Goal: Task Accomplishment & Management: Manage account settings

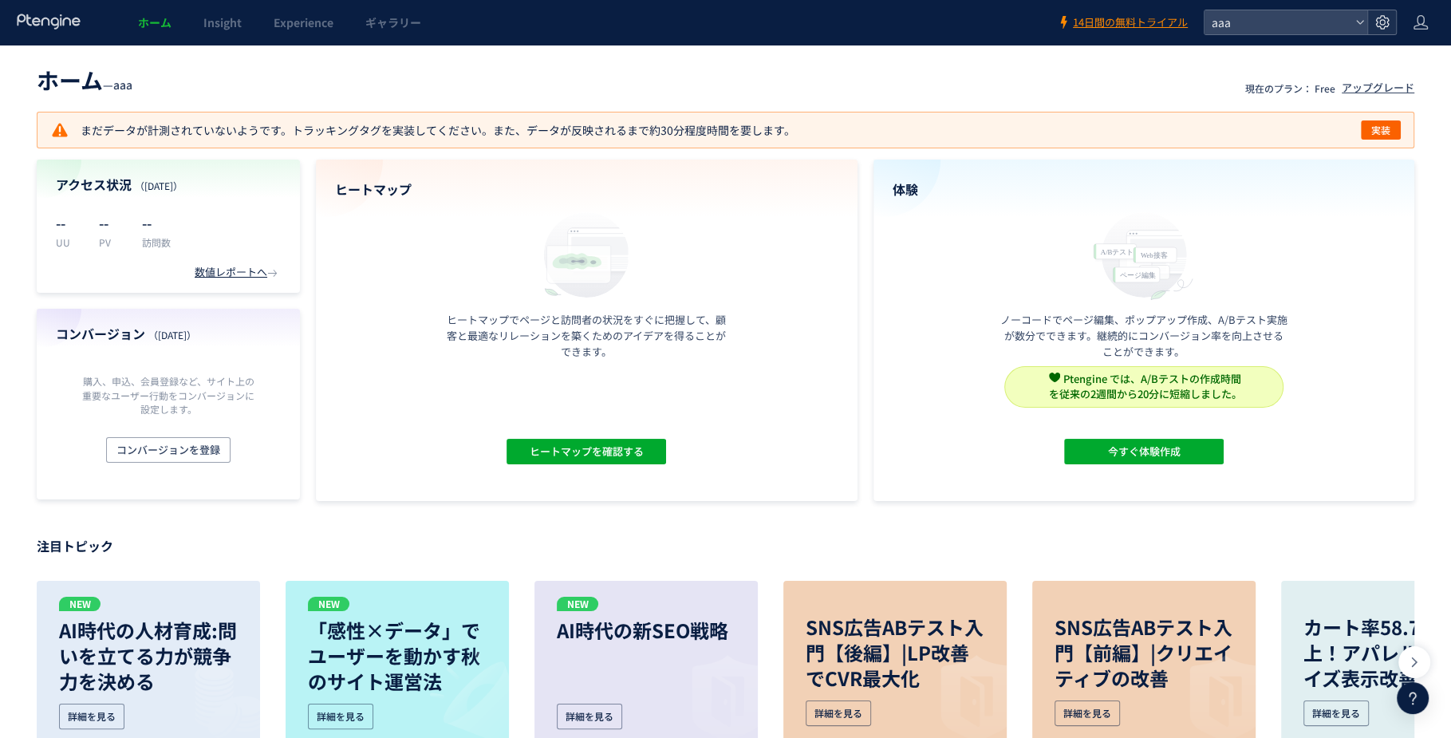
click at [1390, 29] on div at bounding box center [1381, 22] width 29 height 24
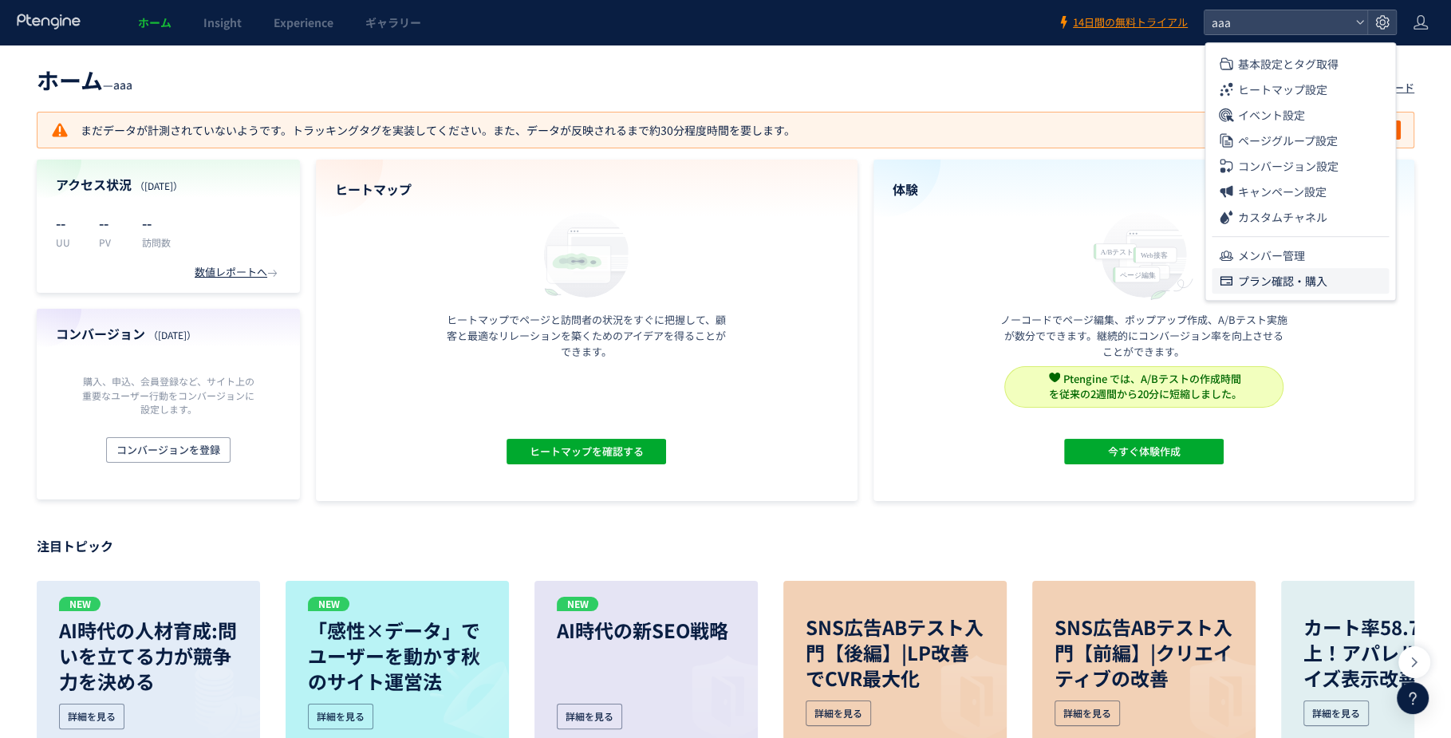
click at [1273, 274] on span "プラン確認・購入" at bounding box center [1282, 281] width 89 height 26
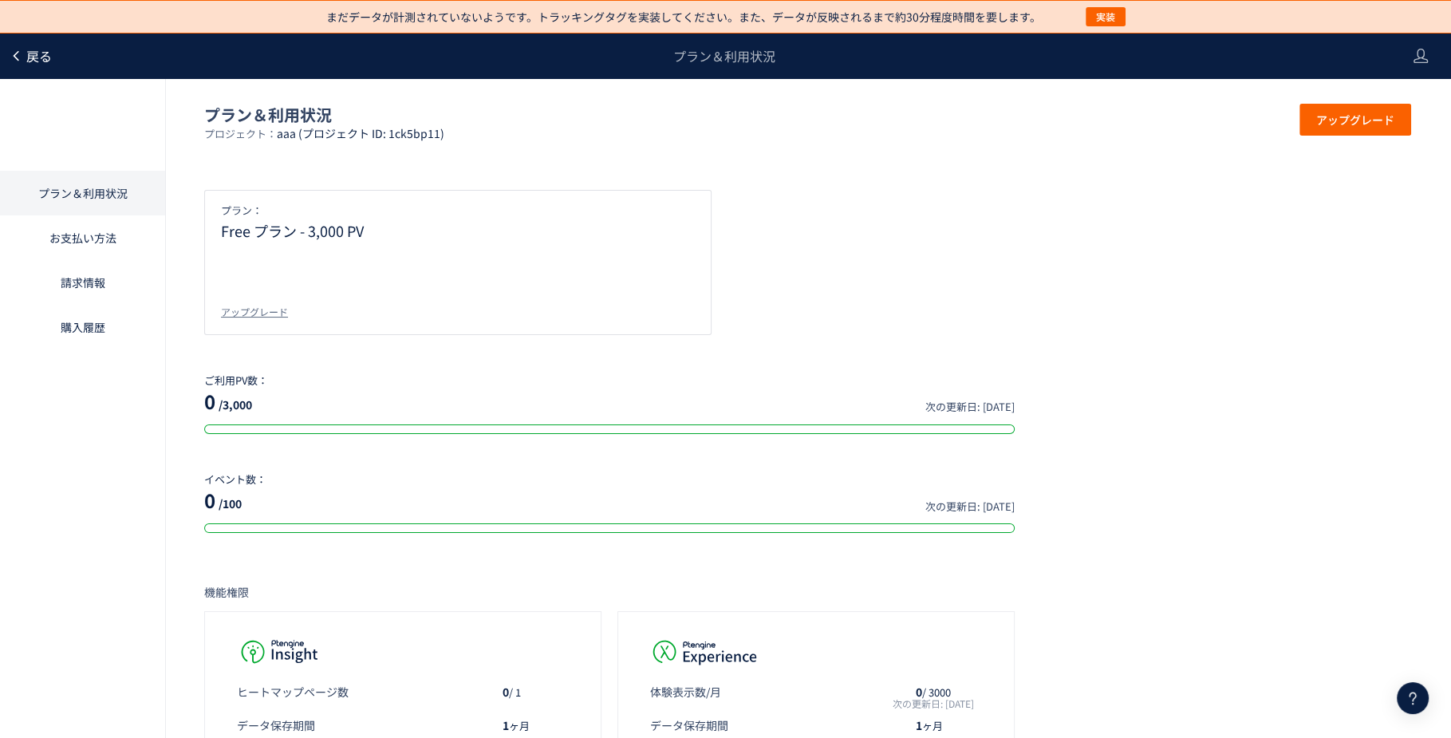
click at [34, 61] on span "戻る" at bounding box center [39, 55] width 26 height 19
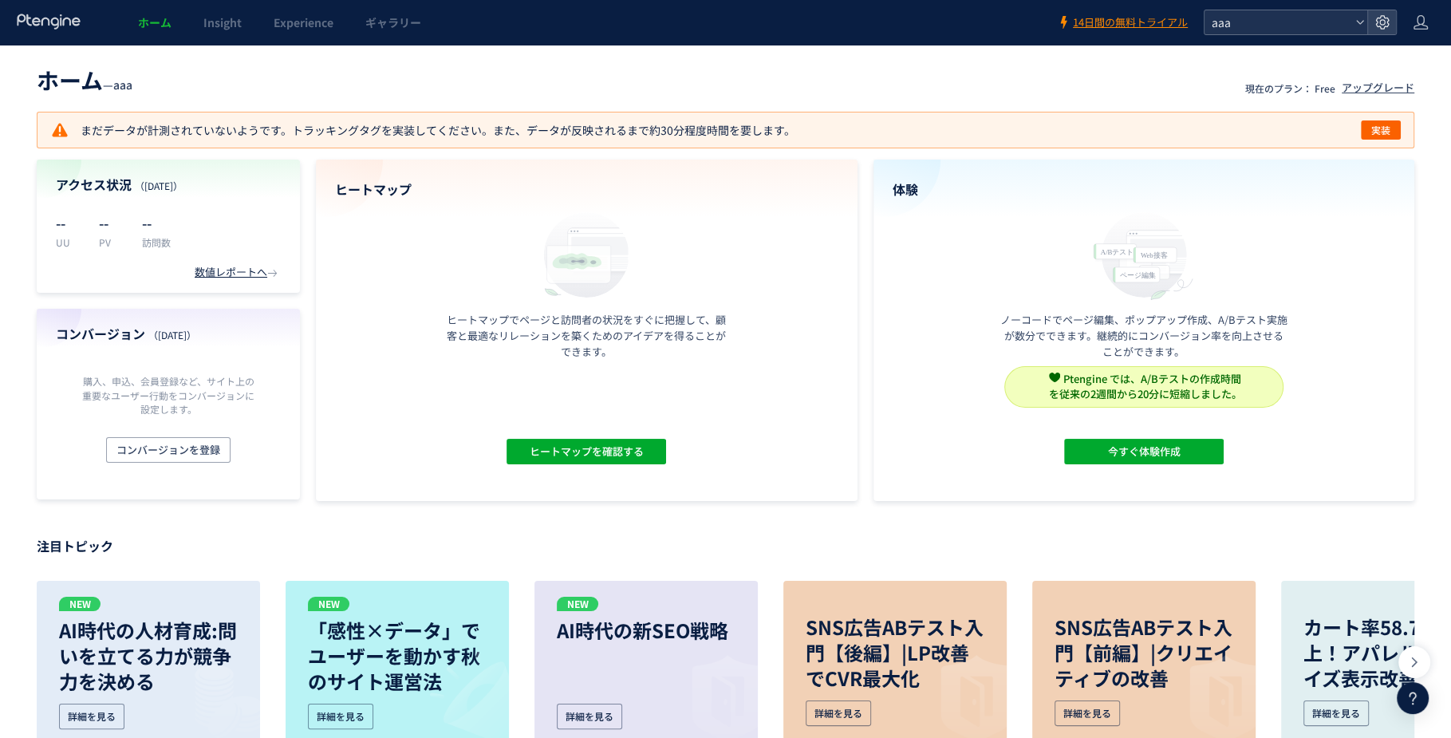
click at [1276, 29] on span "aaa" at bounding box center [1278, 22] width 142 height 24
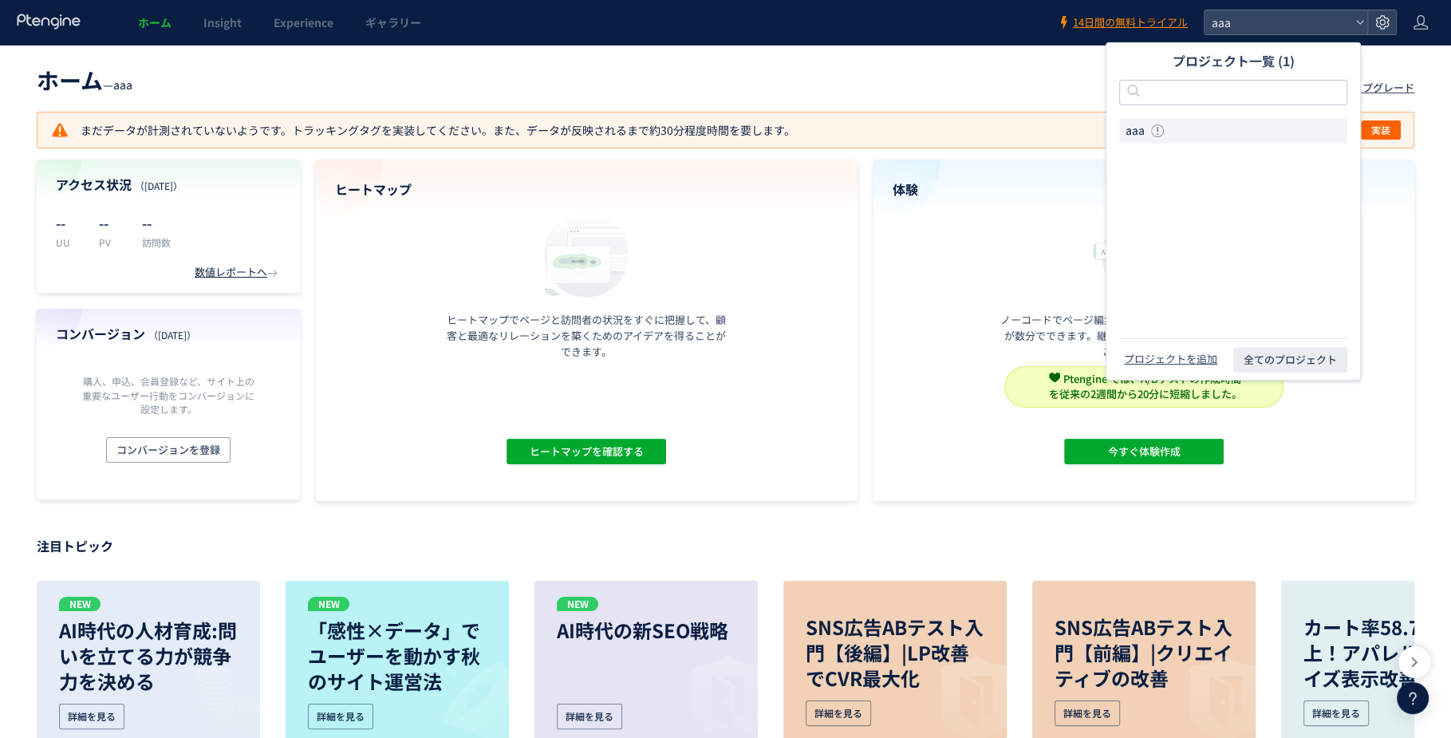
click at [1207, 128] on li "aaa" at bounding box center [1233, 131] width 228 height 26
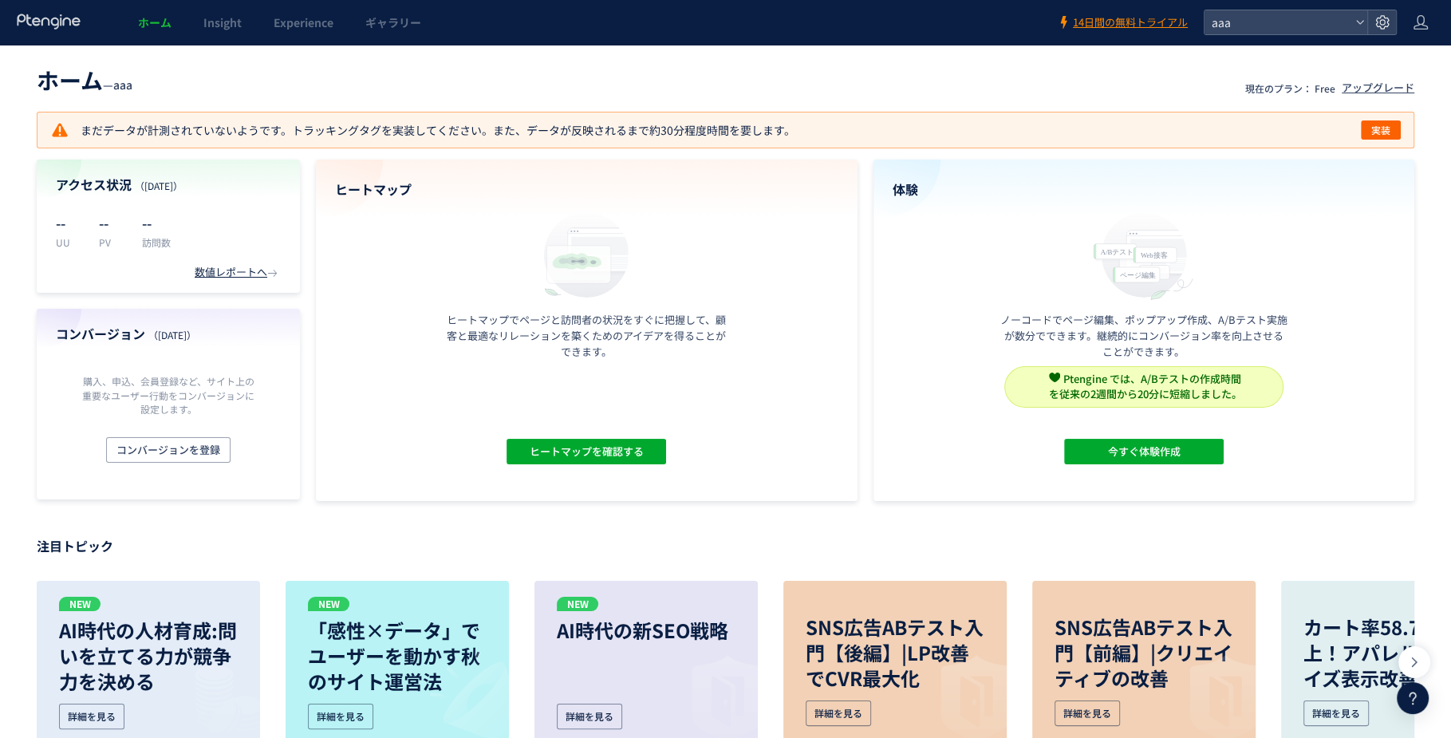
click at [1408, 22] on header "ホーム Insight Experience ギャラリー 14日間の無料トライアル aaa" at bounding box center [725, 22] width 1451 height 45
click at [1414, 21] on icon at bounding box center [1421, 22] width 16 height 16
click at [1370, 59] on span "アカウント設定" at bounding box center [1380, 63] width 78 height 16
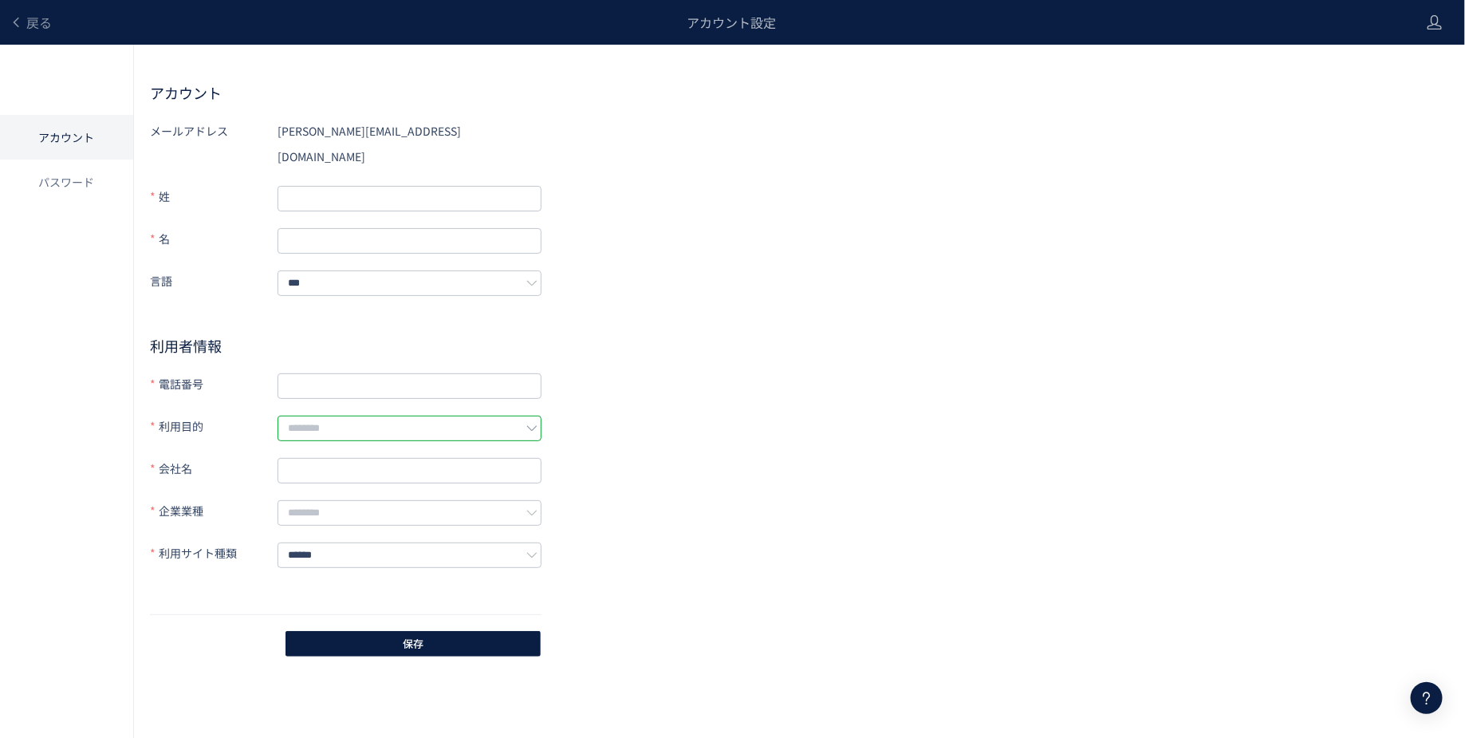
click at [477, 416] on input "text" at bounding box center [410, 429] width 264 height 26
click at [662, 335] on div "メールアドレス [EMAIL_ADDRESS][DOMAIN_NAME] 姓 名 言語 *** 利用者情報 電話番号 利用目的 会社名 企業業種 利用サイト種…" at bounding box center [799, 388] width 1299 height 541
click at [36, 30] on span "戻る" at bounding box center [39, 22] width 26 height 19
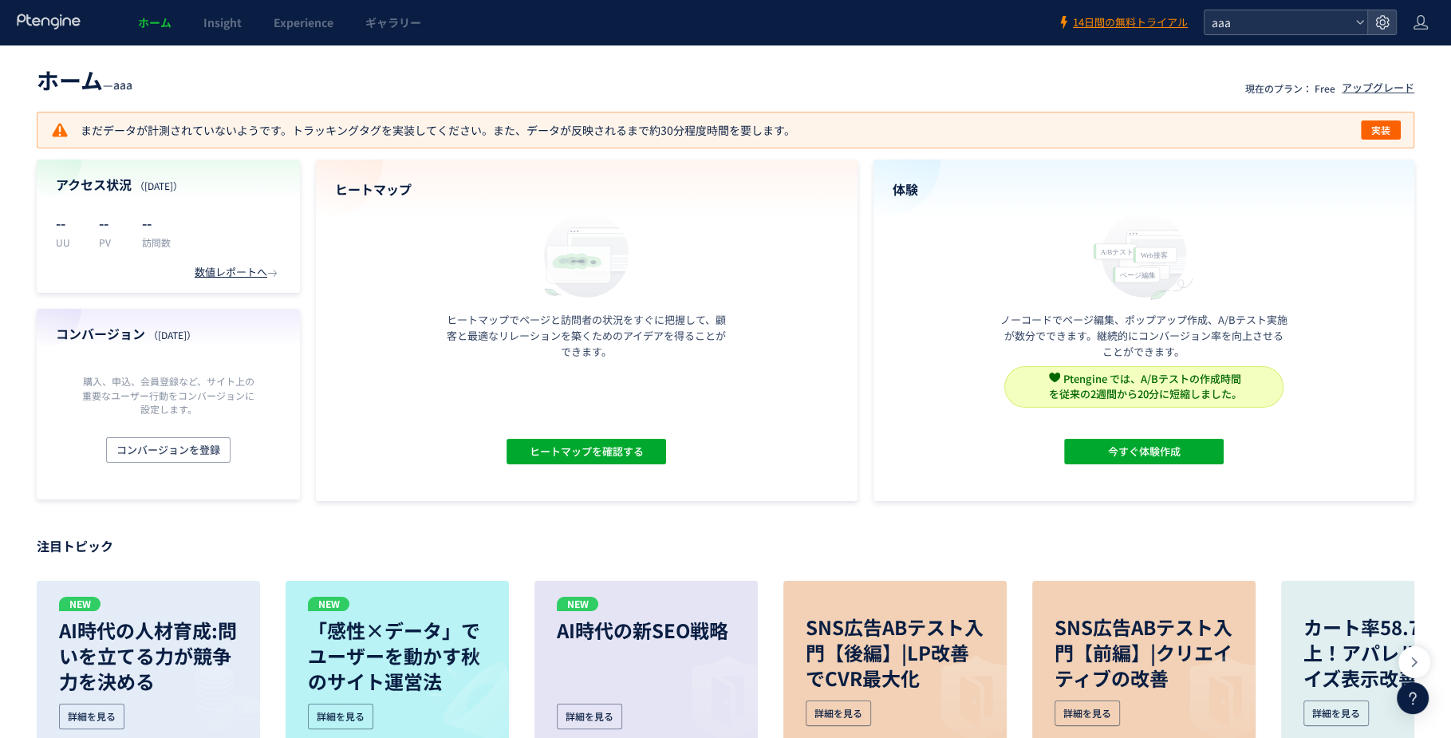
click at [1248, 19] on span "aaa" at bounding box center [1278, 22] width 142 height 24
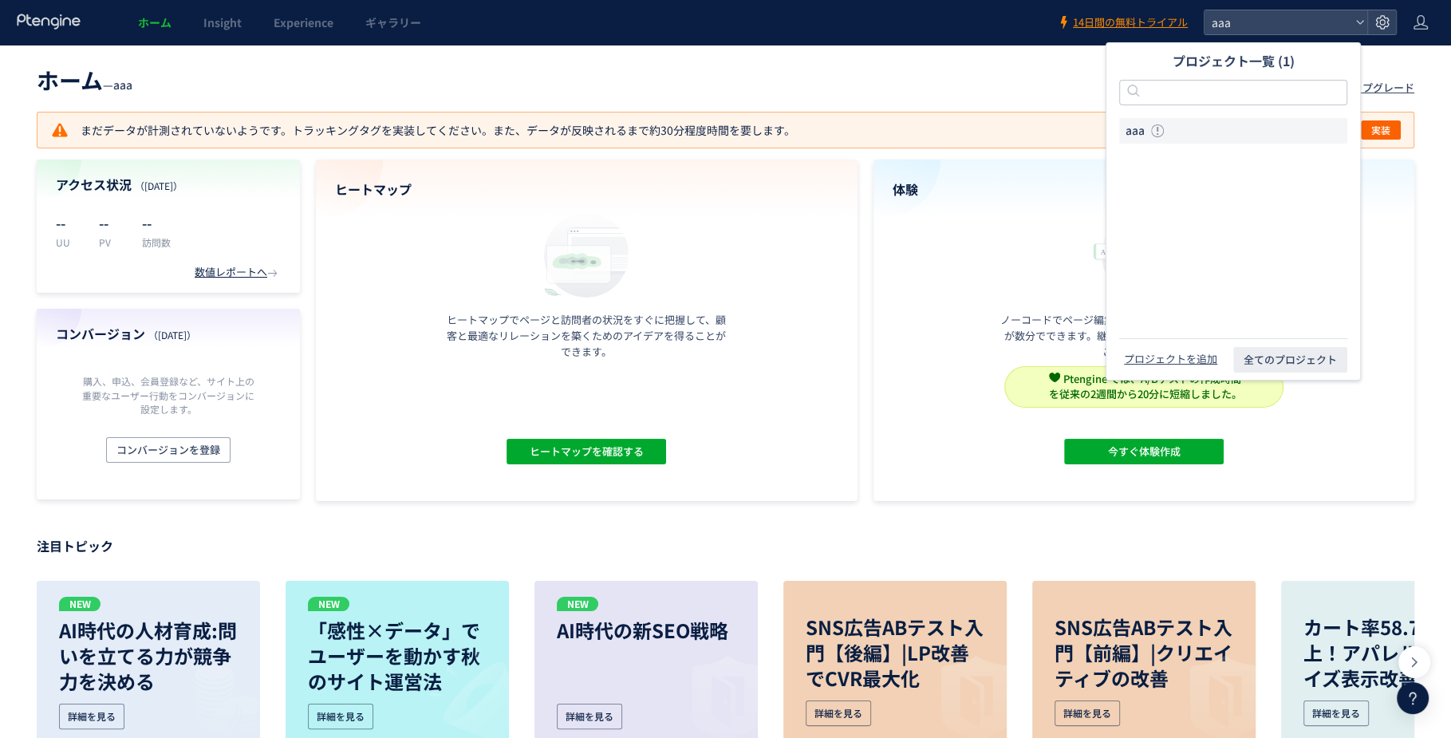
click at [927, 105] on div "ホーム — aaa 現在のプラン： Free アップグレード まだデータが計測されていないようです。トラッキングタグを実装してください。また、データが反映され…" at bounding box center [725, 281] width 1451 height 440
